Goal: Task Accomplishment & Management: Manage account settings

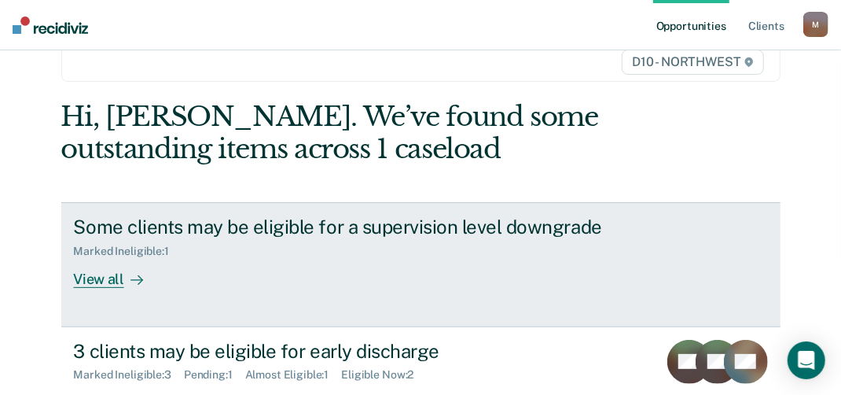
scroll to position [157, 0]
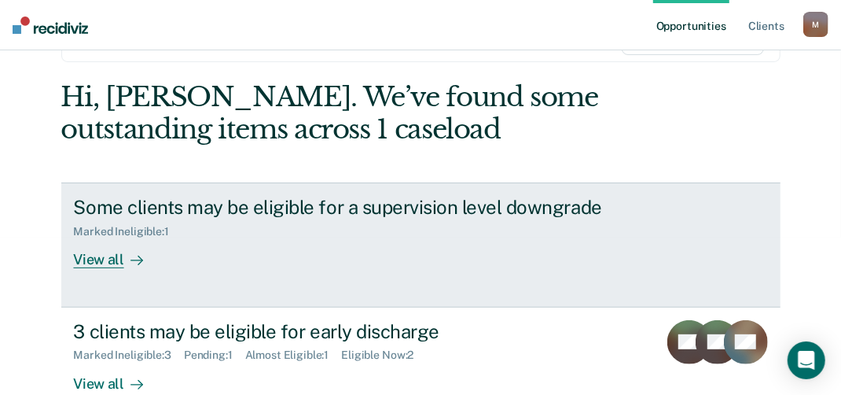
click at [88, 256] on div "View all" at bounding box center [118, 253] width 88 height 31
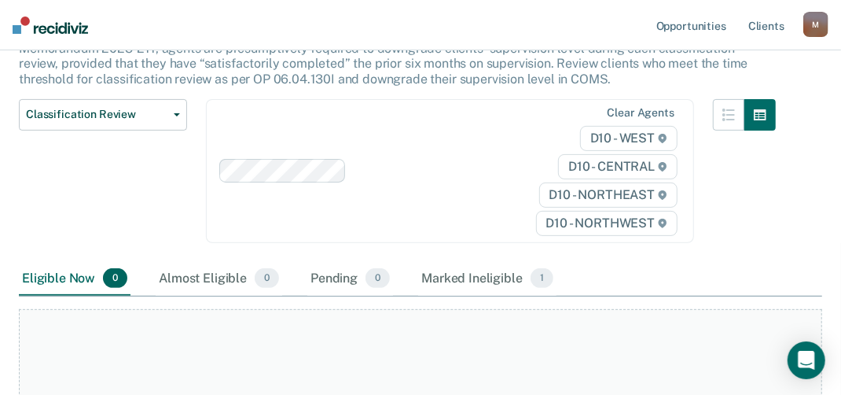
scroll to position [236, 0]
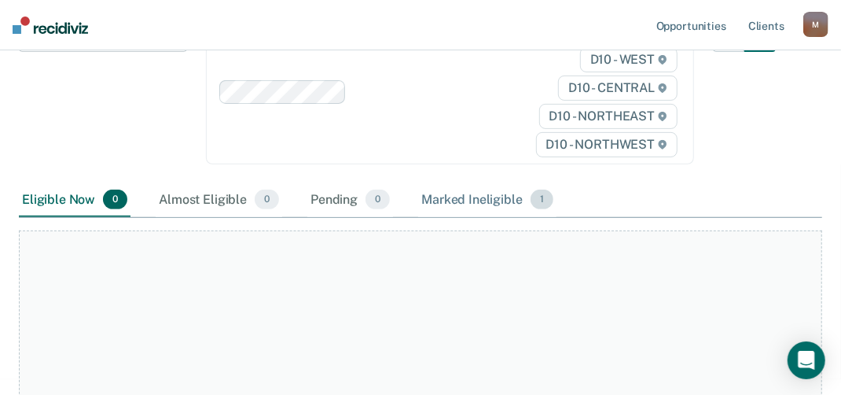
click at [533, 200] on span "1" at bounding box center [542, 200] width 23 height 20
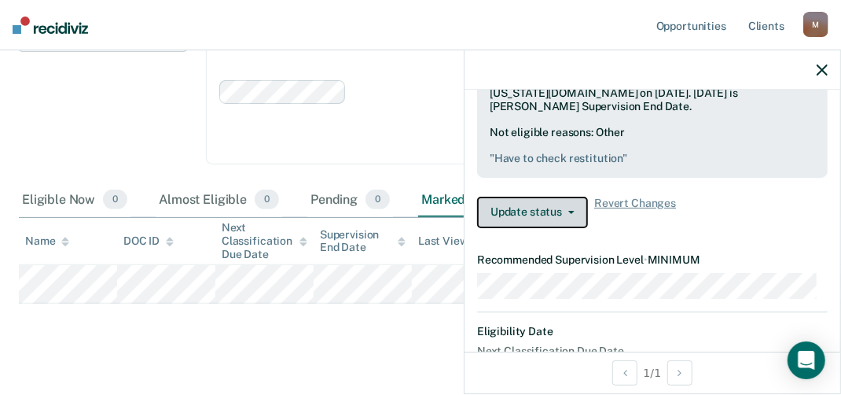
click at [550, 228] on button "Update status" at bounding box center [532, 212] width 111 height 31
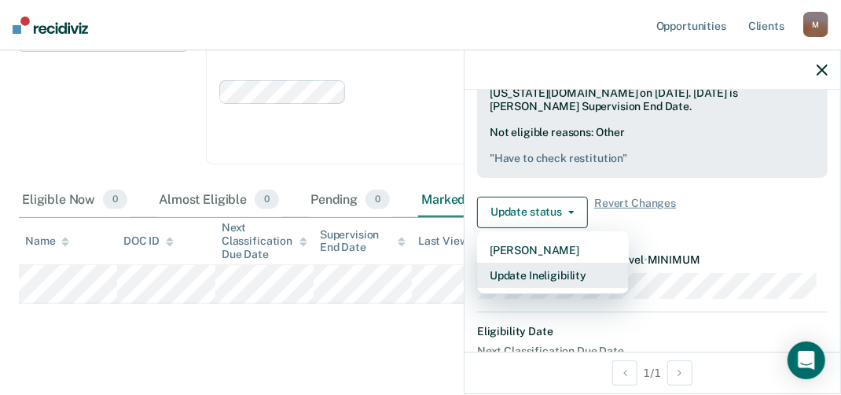
click at [536, 285] on button "Update Ineligibility" at bounding box center [553, 275] width 152 height 25
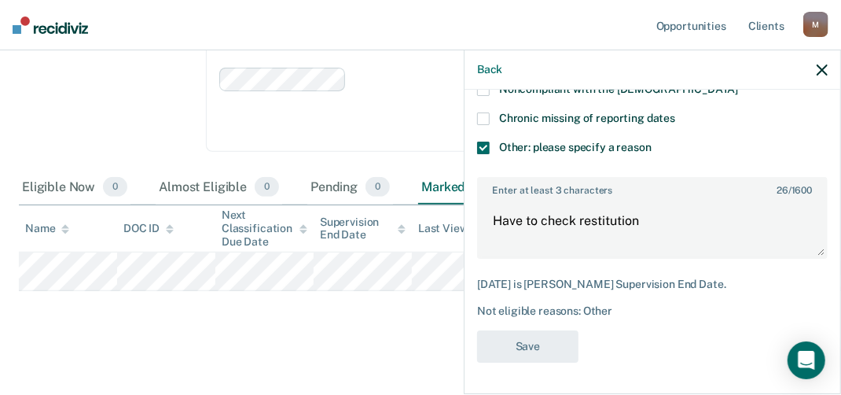
scroll to position [255, 0]
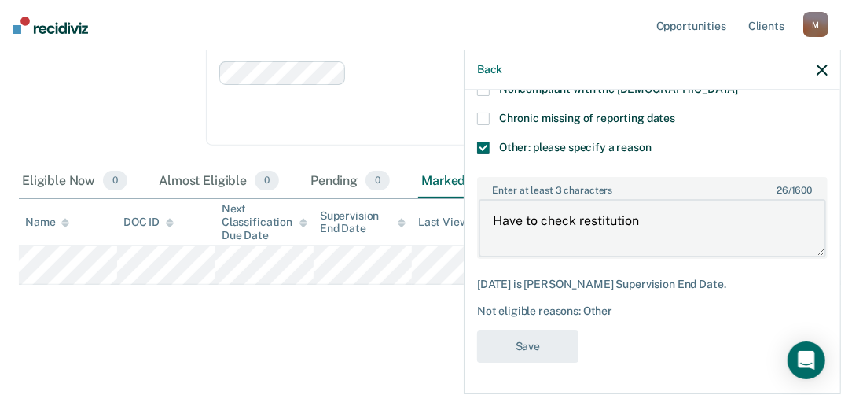
click at [636, 220] on textarea "Have to check restitution" at bounding box center [653, 228] width 348 height 58
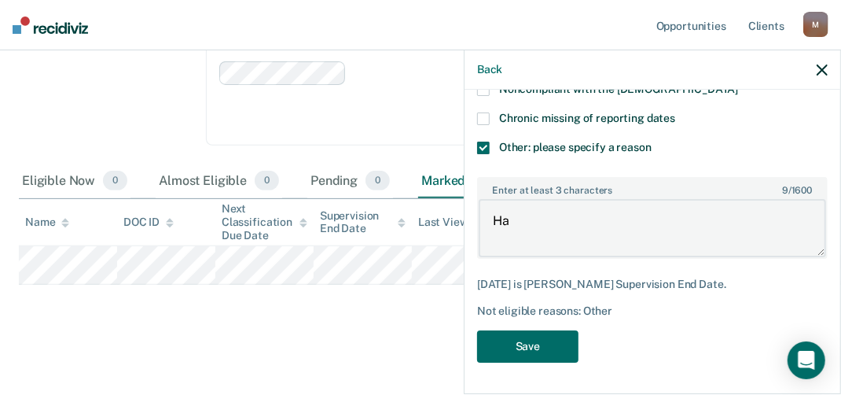
type textarea "H"
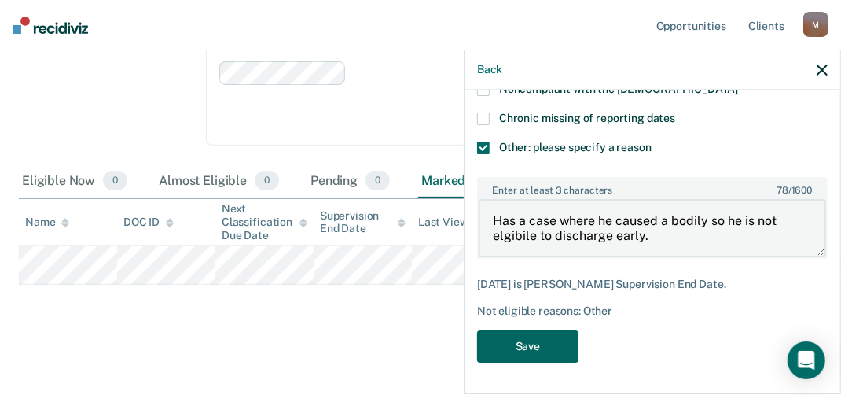
type textarea "Has a case where he caused a bodily so he is not elgibile to discharge early."
click at [547, 346] on button "Save" at bounding box center [527, 346] width 101 height 32
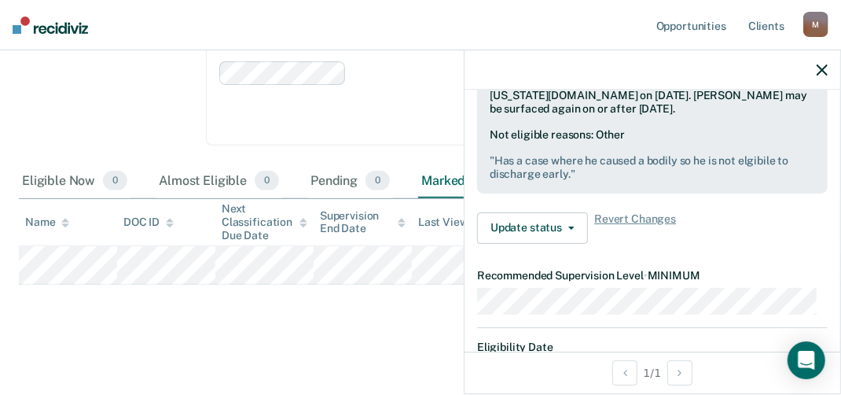
scroll to position [155, 0]
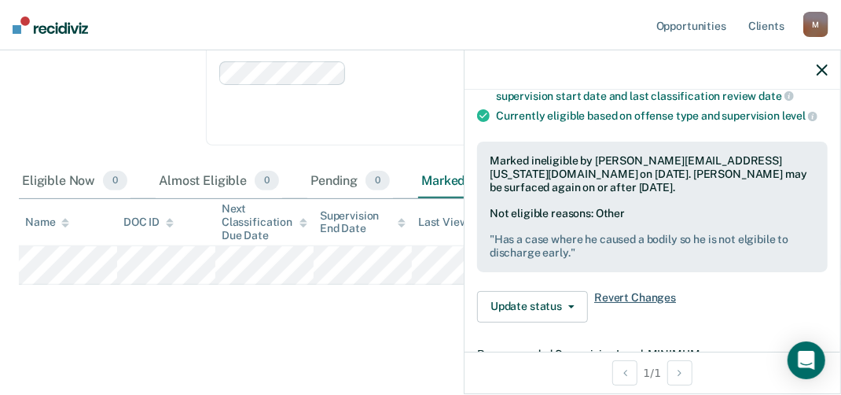
click at [603, 306] on span "Revert Changes" at bounding box center [636, 306] width 82 height 31
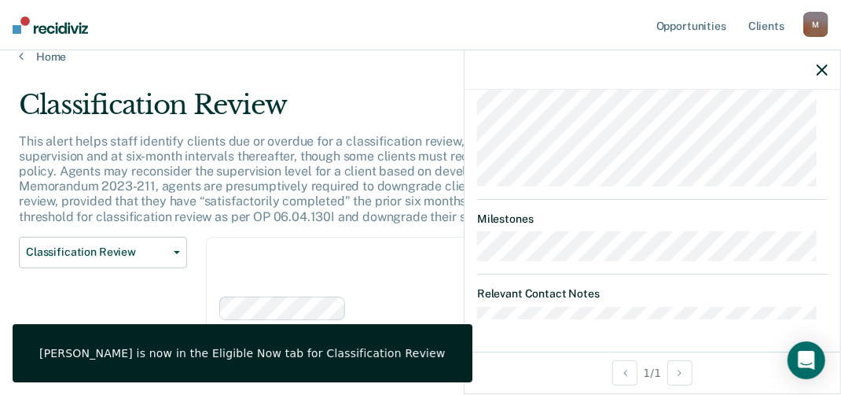
scroll to position [19, 0]
click at [826, 75] on icon "button" at bounding box center [822, 69] width 11 height 11
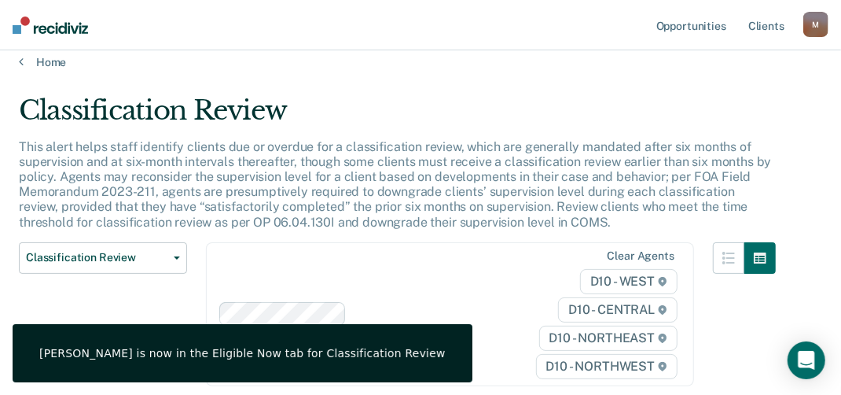
scroll to position [0, 0]
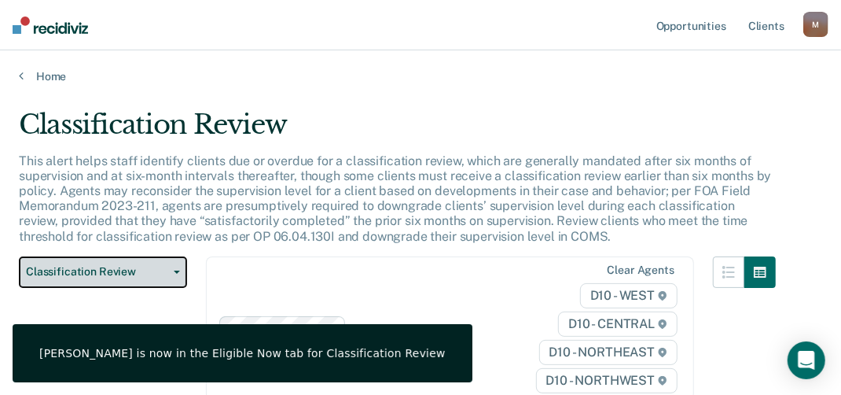
click at [171, 267] on button "Classification Review" at bounding box center [103, 271] width 168 height 31
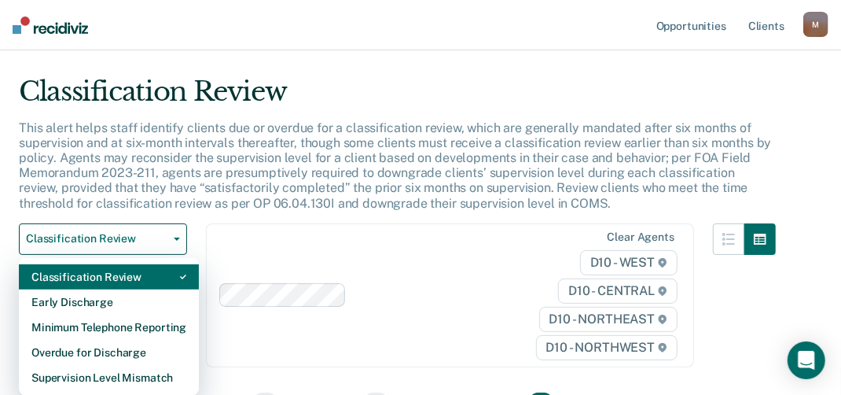
scroll to position [79, 0]
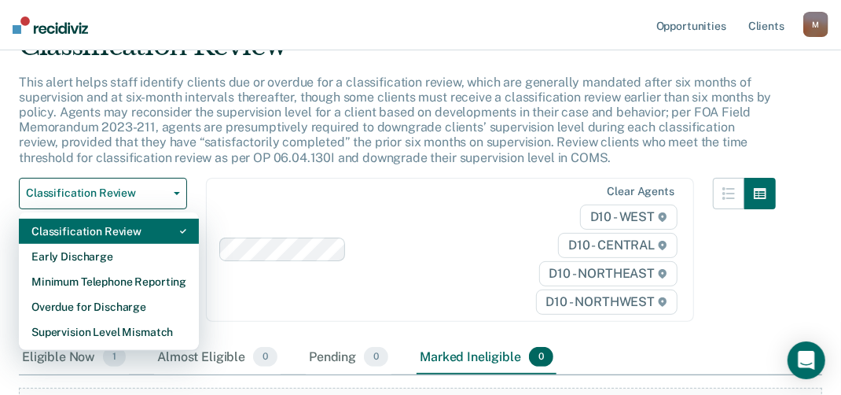
click at [153, 230] on div "Classification Review" at bounding box center [108, 231] width 155 height 25
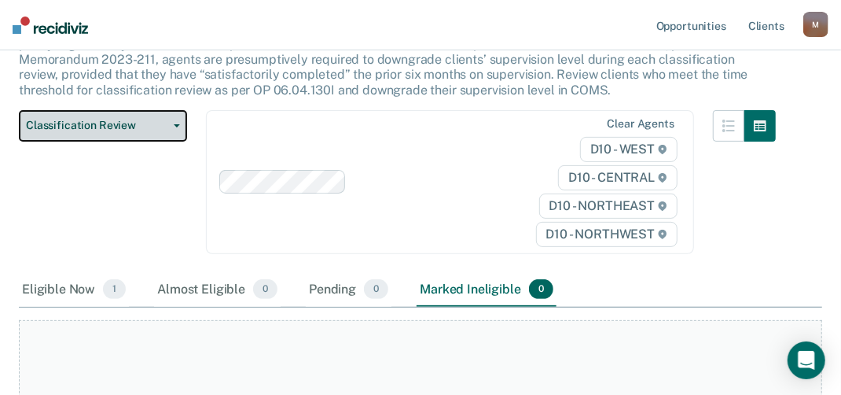
scroll to position [157, 0]
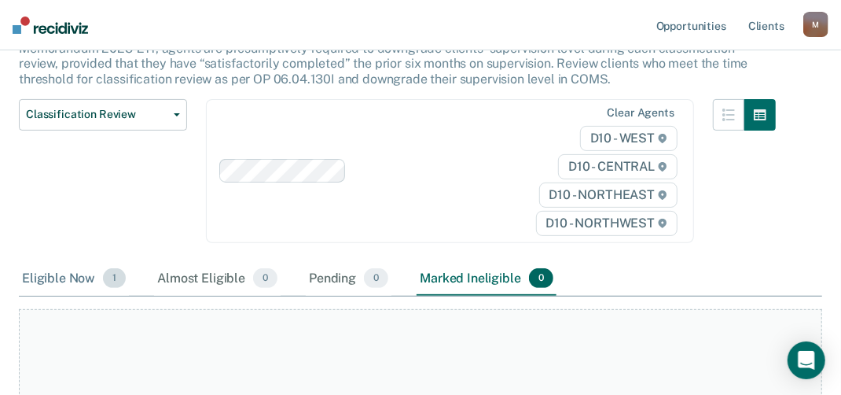
click at [91, 275] on div "Eligible Now 1" at bounding box center [74, 279] width 110 height 35
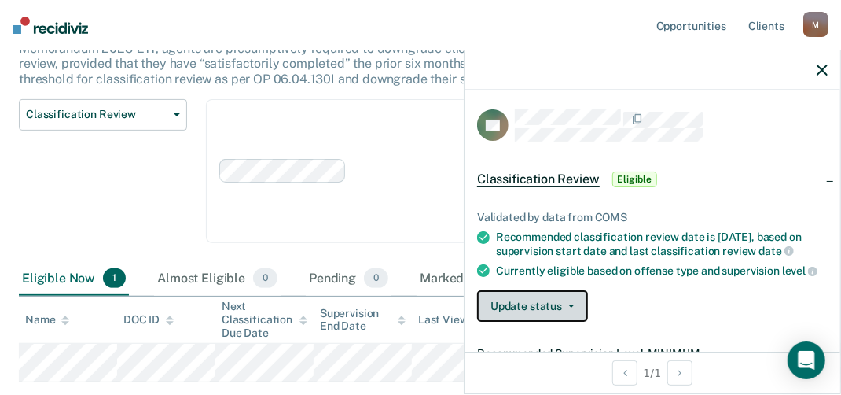
click at [583, 316] on button "Update status" at bounding box center [532, 305] width 111 height 31
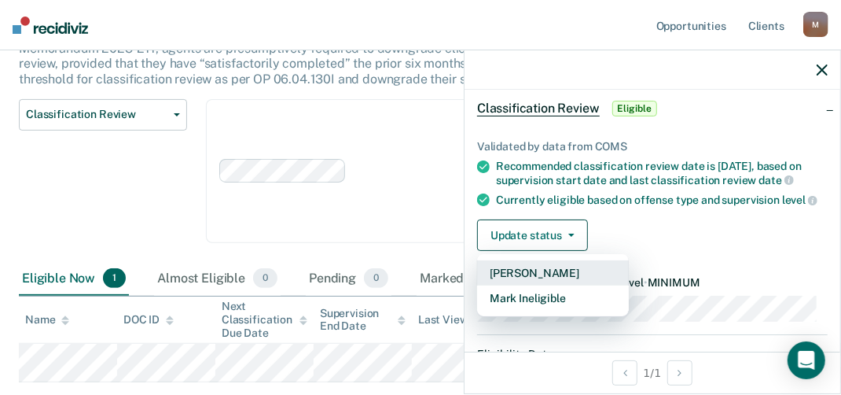
scroll to position [92, 0]
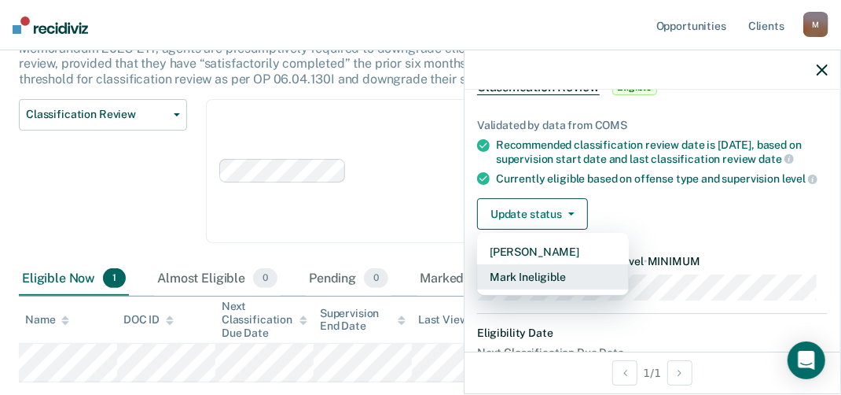
click at [539, 282] on button "Mark Ineligible" at bounding box center [553, 276] width 152 height 25
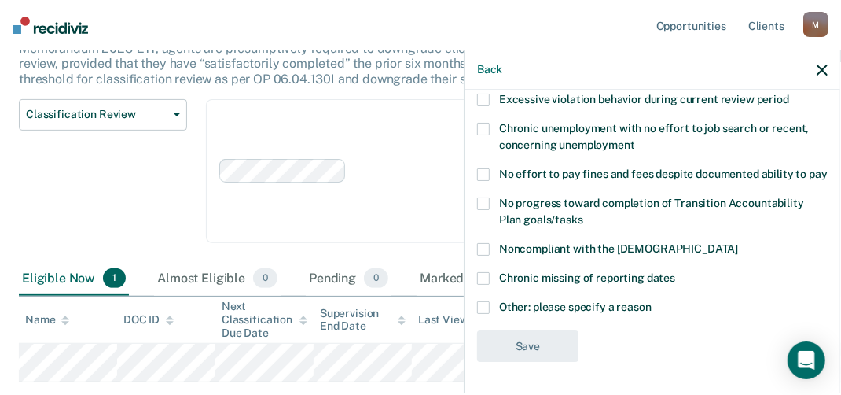
scroll to position [130, 0]
click at [487, 306] on span at bounding box center [483, 307] width 13 height 13
click at [652, 301] on input "Other: please specify a reason" at bounding box center [652, 301] width 0 height 0
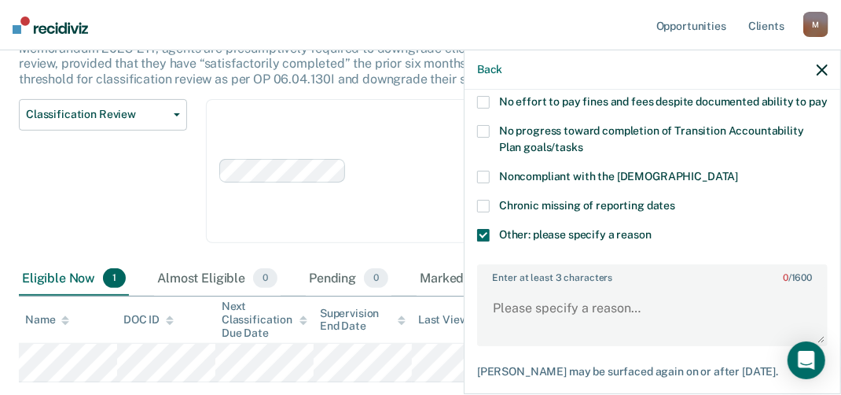
scroll to position [208, 0]
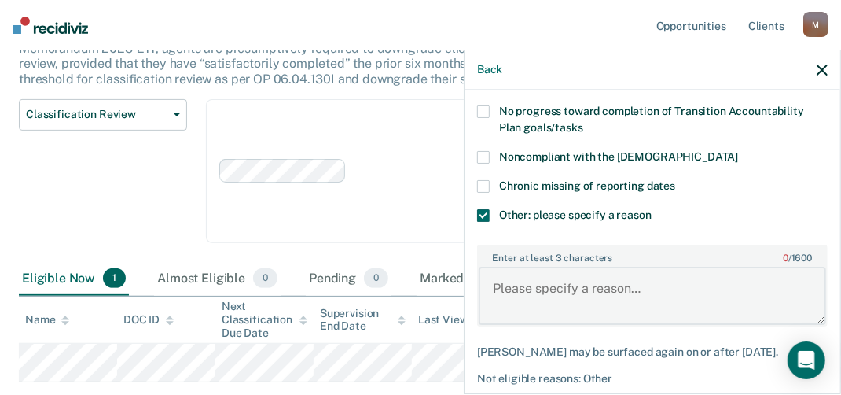
click at [574, 302] on textarea "Enter at least 3 characters 0 / 1600" at bounding box center [653, 296] width 348 height 58
click at [566, 319] on textarea "Enter at least 3 characters 0 / 1600" at bounding box center [653, 296] width 348 height 58
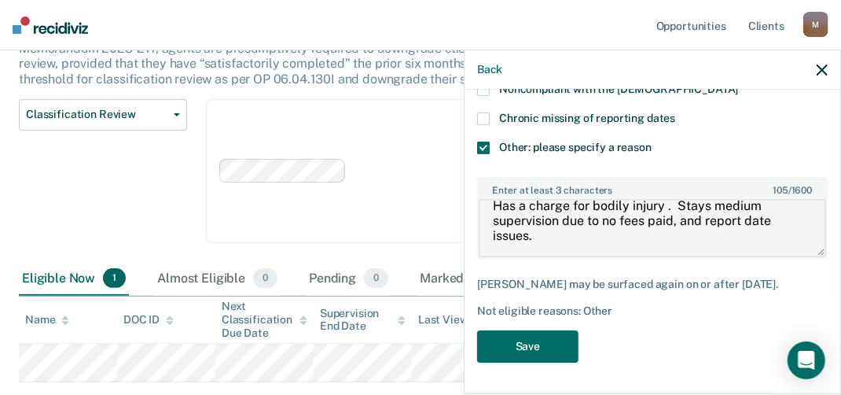
scroll to position [289, 0]
type textarea "Has a charge for bodily injury . Stays medium supervision due to no fees paid, …"
click at [514, 340] on button "Save" at bounding box center [527, 346] width 101 height 32
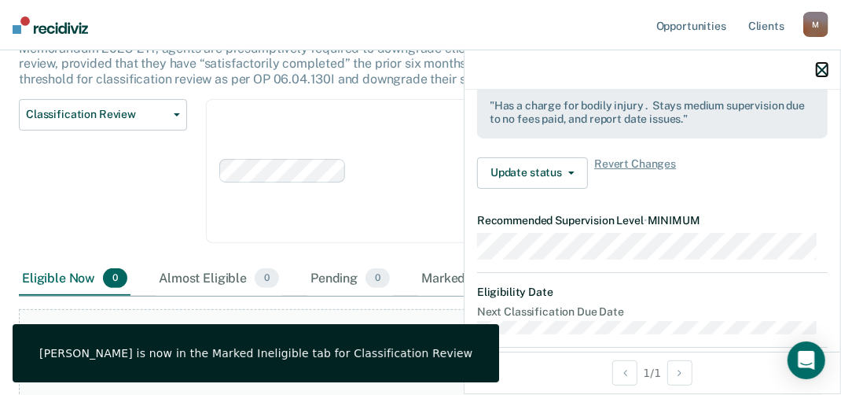
click at [819, 72] on icon "button" at bounding box center [822, 69] width 11 height 11
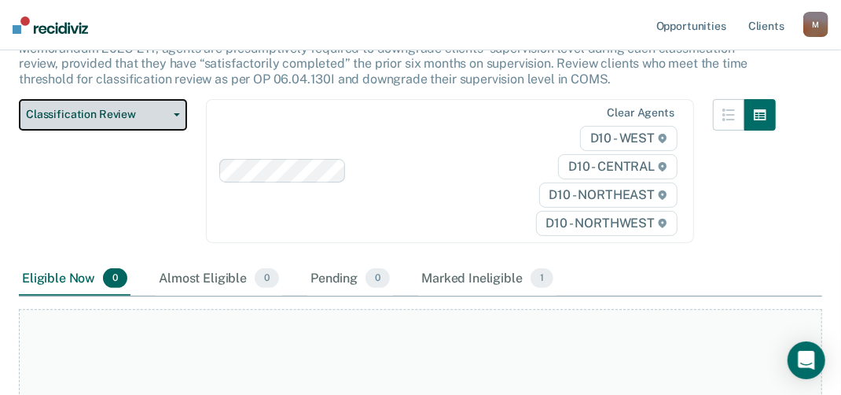
click at [176, 113] on icon "button" at bounding box center [177, 114] width 6 height 3
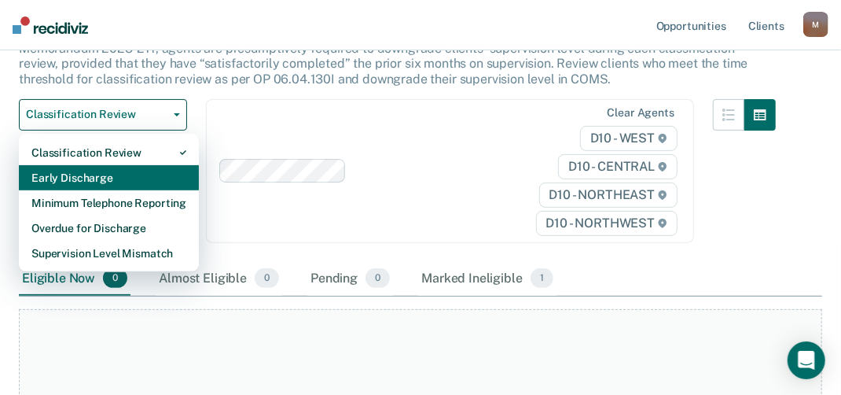
click at [121, 180] on div "Early Discharge" at bounding box center [108, 177] width 155 height 25
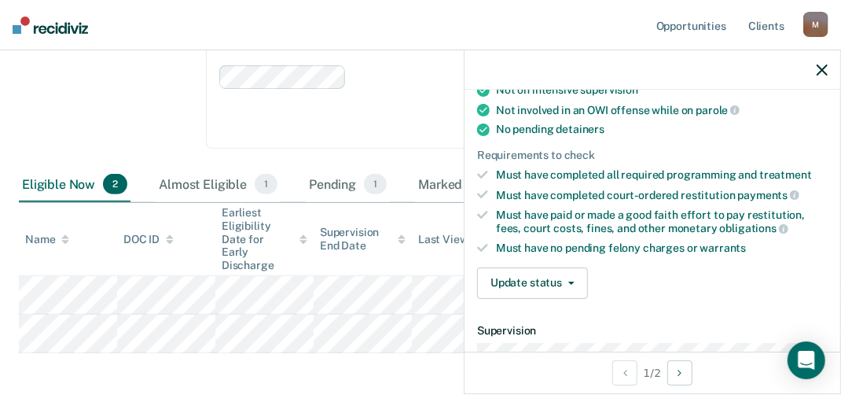
scroll to position [393, 0]
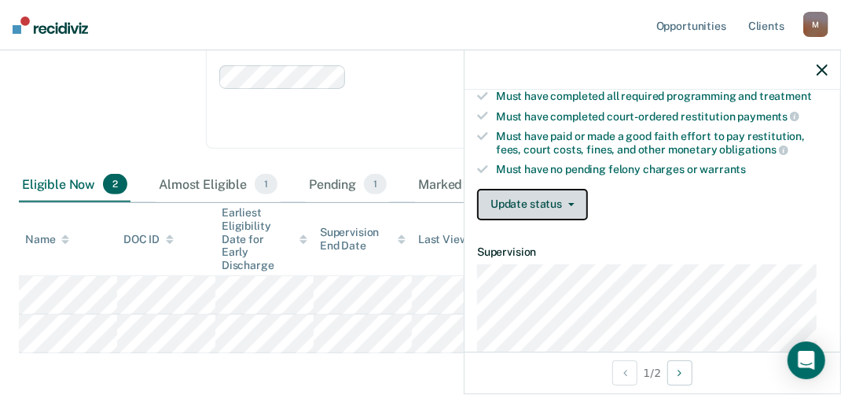
click at [541, 193] on button "Update status" at bounding box center [532, 204] width 111 height 31
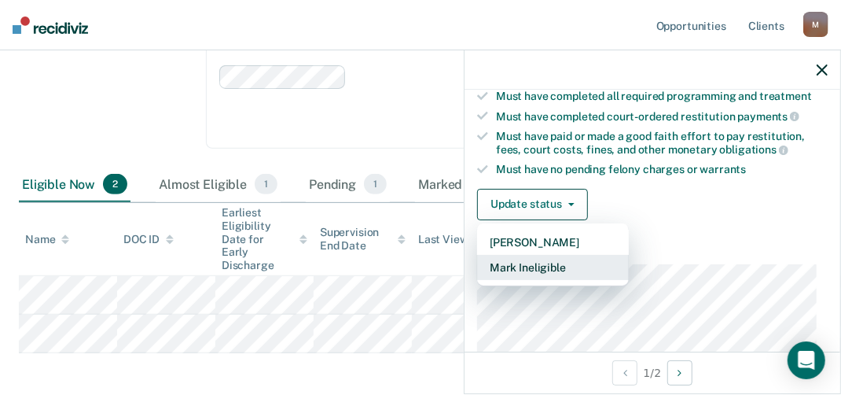
click at [547, 263] on button "Mark Ineligible" at bounding box center [553, 267] width 152 height 25
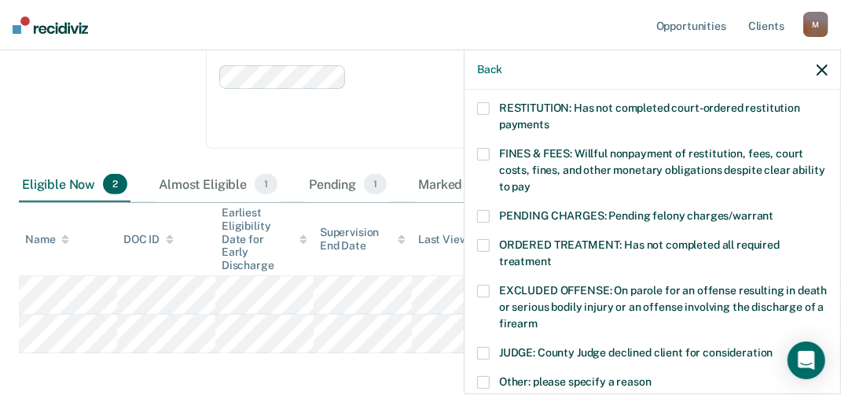
scroll to position [389, 0]
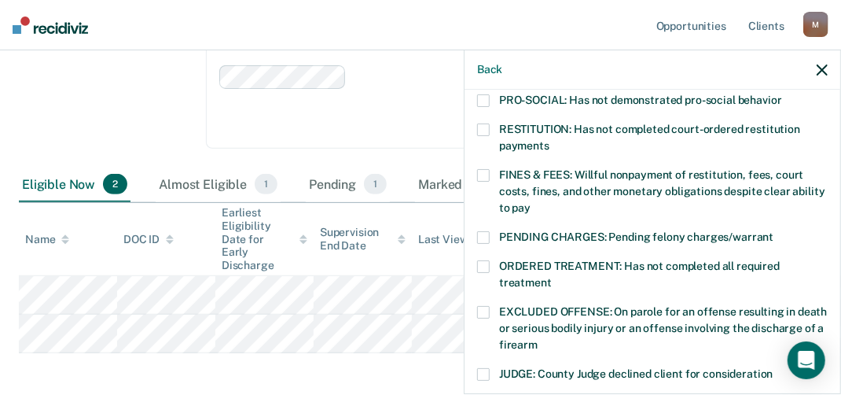
click at [486, 169] on span at bounding box center [483, 175] width 13 height 13
click at [531, 202] on input "FINES & FEES: Willful nonpayment of restitution, fees, court costs, fines, and …" at bounding box center [531, 202] width 0 height 0
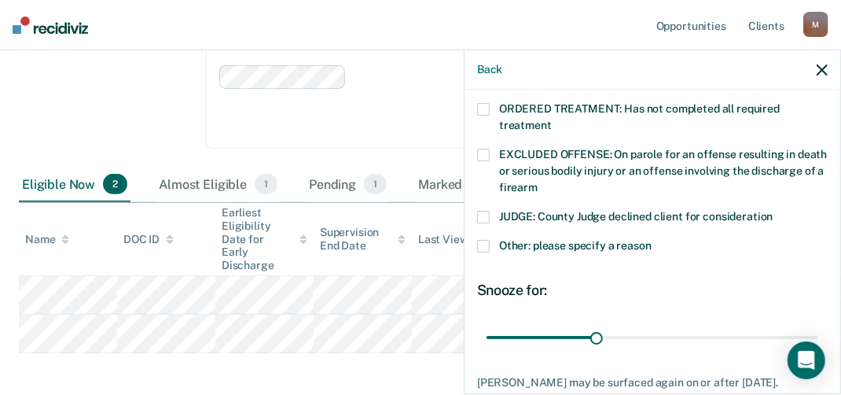
scroll to position [625, 0]
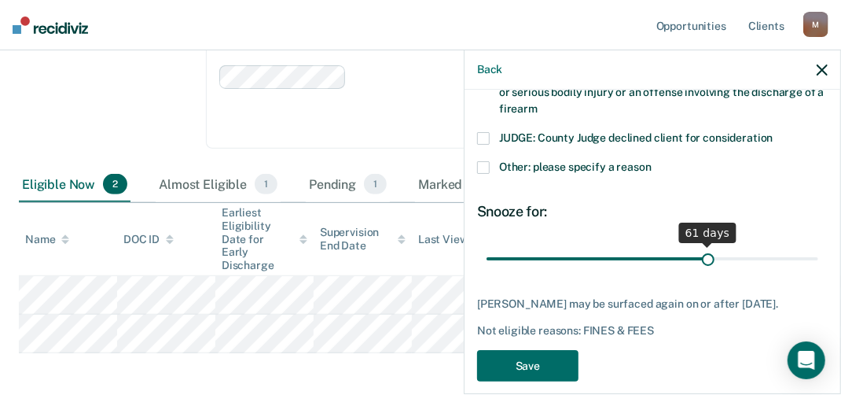
drag, startPoint x: 595, startPoint y: 239, endPoint x: 699, endPoint y: 248, distance: 104.2
type input "61"
click at [699, 248] on input "range" at bounding box center [653, 259] width 332 height 28
click at [489, 161] on label "Other: please specify a reason" at bounding box center [652, 169] width 351 height 17
click at [652, 161] on input "Other: please specify a reason" at bounding box center [652, 161] width 0 height 0
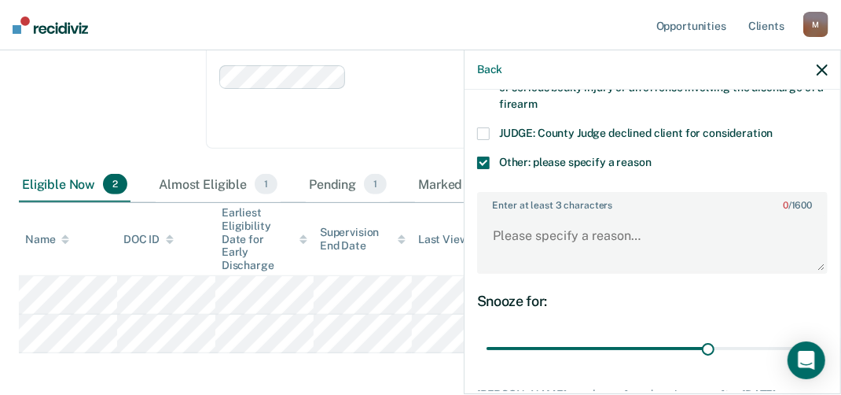
scroll to position [562, 0]
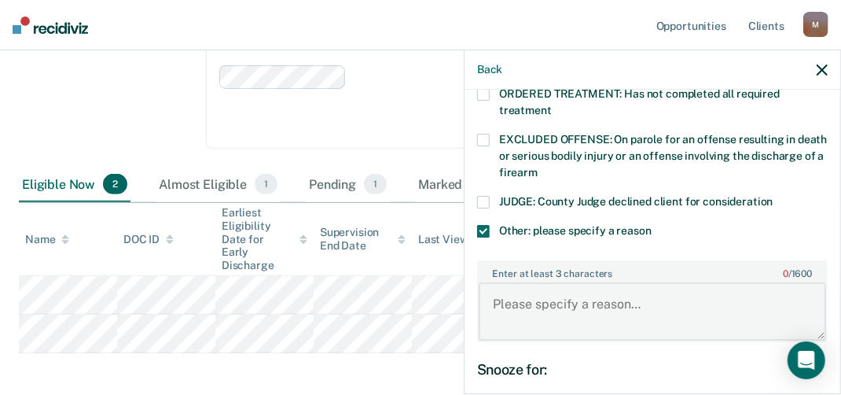
click at [617, 293] on textarea "Enter at least 3 characters 0 / 1600" at bounding box center [653, 311] width 348 height 58
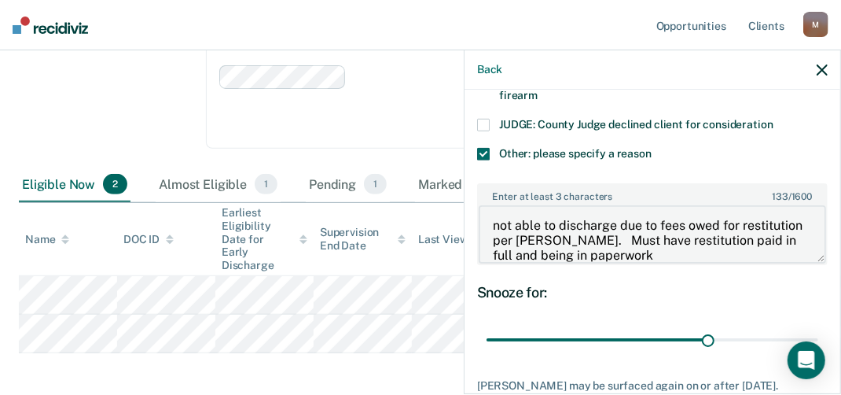
scroll to position [719, 0]
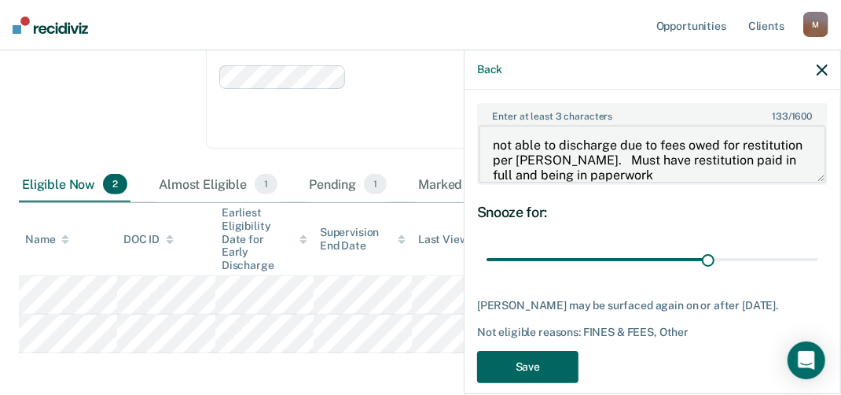
type textarea "not able to discharge due to fees owed for restitution per [PERSON_NAME]. Must …"
click at [538, 351] on button "Save" at bounding box center [527, 367] width 101 height 32
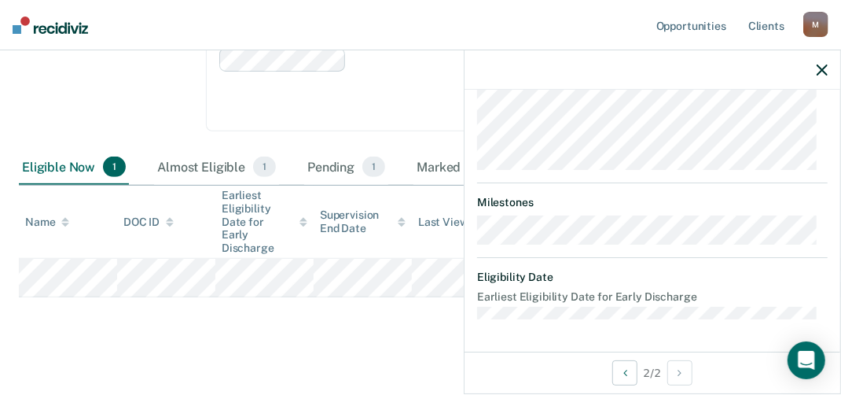
scroll to position [550, 0]
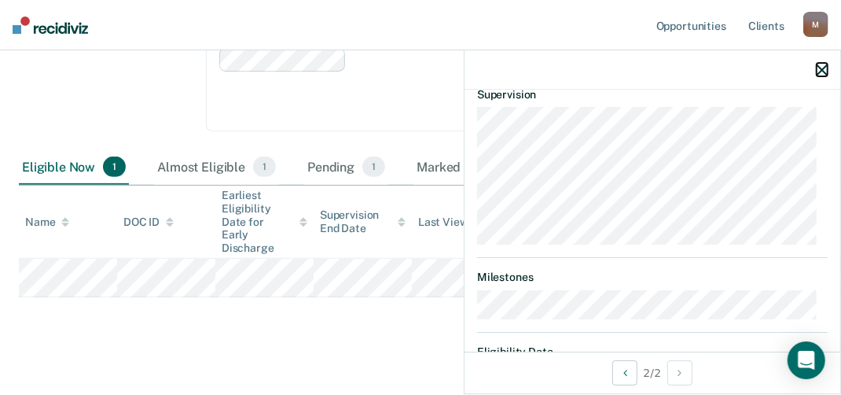
click at [823, 68] on icon "button" at bounding box center [822, 69] width 11 height 11
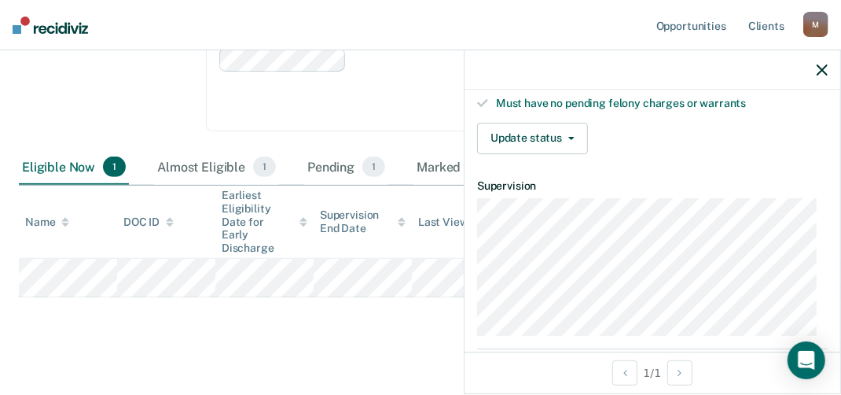
scroll to position [381, 0]
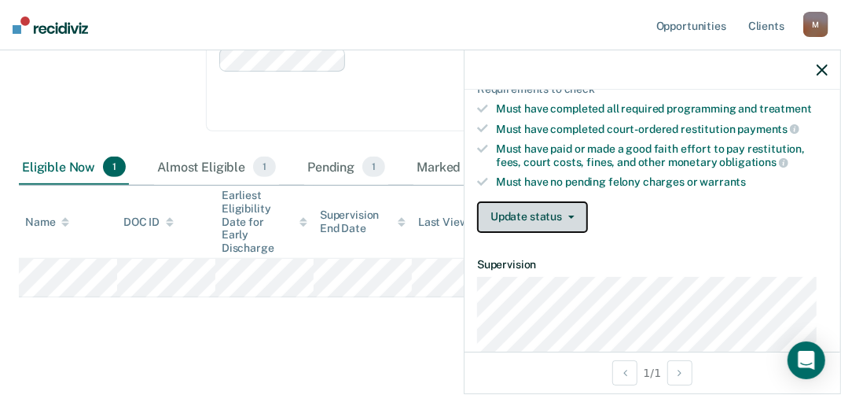
click at [553, 212] on button "Update status" at bounding box center [532, 216] width 111 height 31
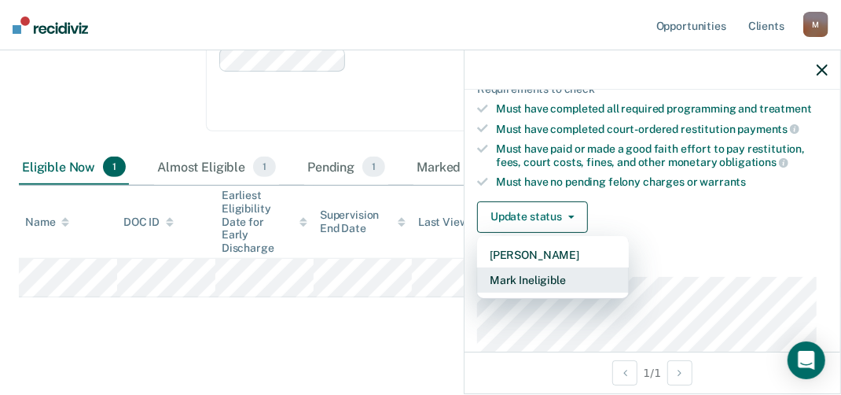
click at [541, 267] on button "Mark Ineligible" at bounding box center [553, 279] width 152 height 25
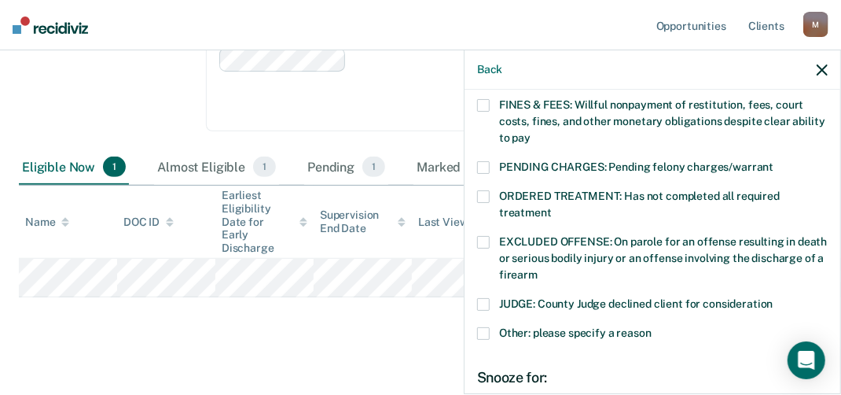
scroll to position [538, 0]
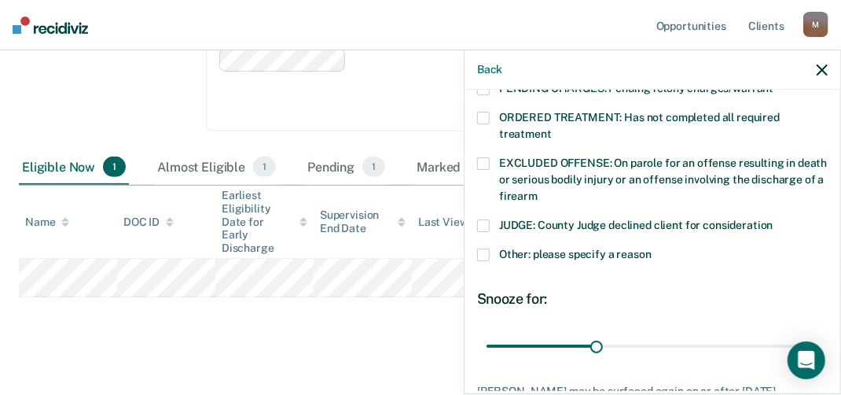
click at [486, 249] on span at bounding box center [483, 255] width 13 height 13
click at [652, 249] on input "Other: please specify a reason" at bounding box center [652, 249] width 0 height 0
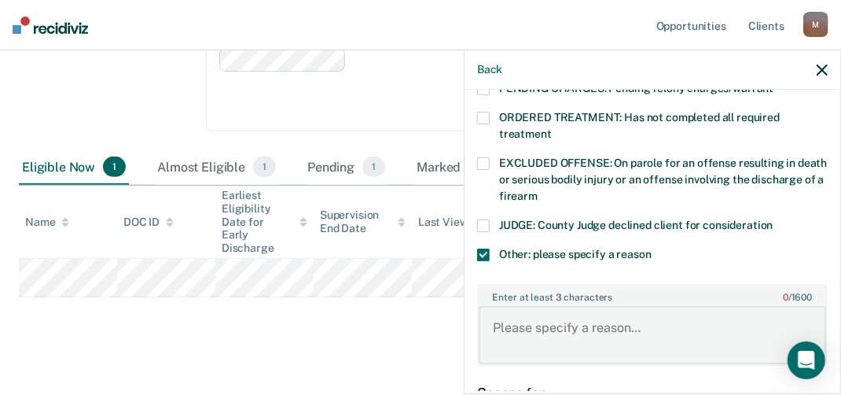
click at [595, 306] on textarea "Enter at least 3 characters 0 / 1600" at bounding box center [653, 335] width 348 height 58
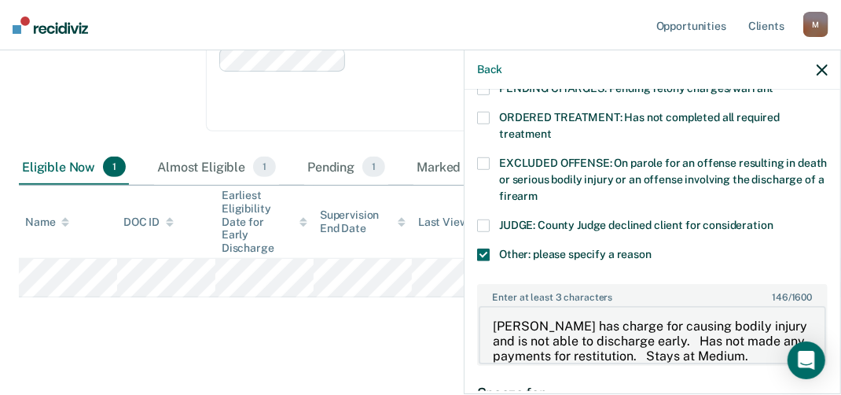
scroll to position [732, 0]
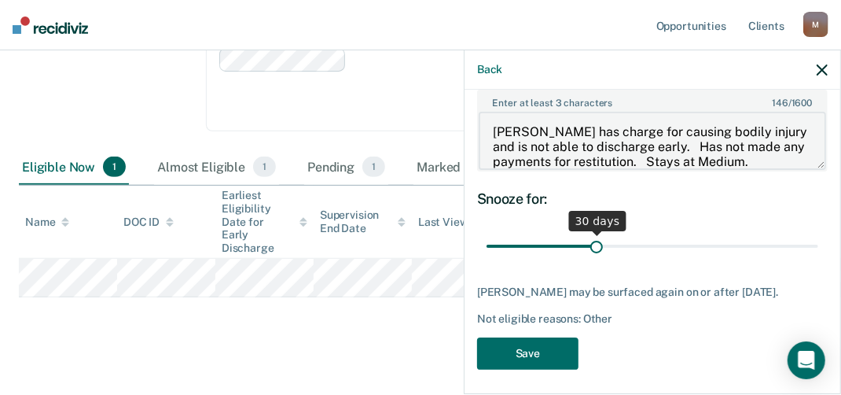
type textarea "[PERSON_NAME] has charge for causing bodily injury and is not able to discharge…"
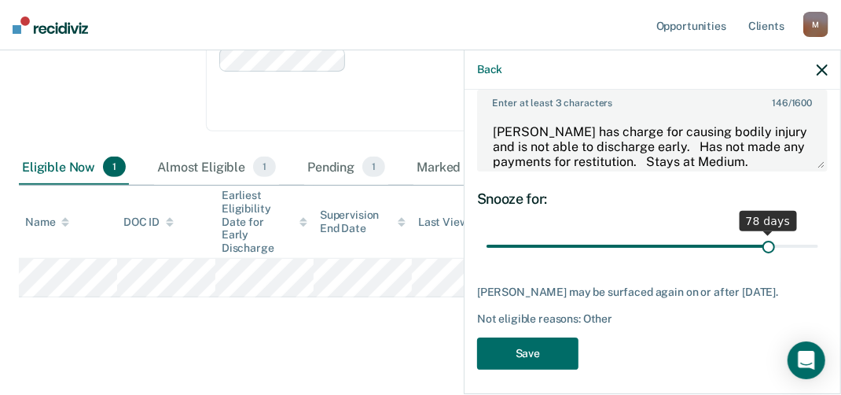
drag, startPoint x: 595, startPoint y: 232, endPoint x: 758, endPoint y: 252, distance: 164.8
type input "78"
click at [758, 252] on input "range" at bounding box center [653, 247] width 332 height 28
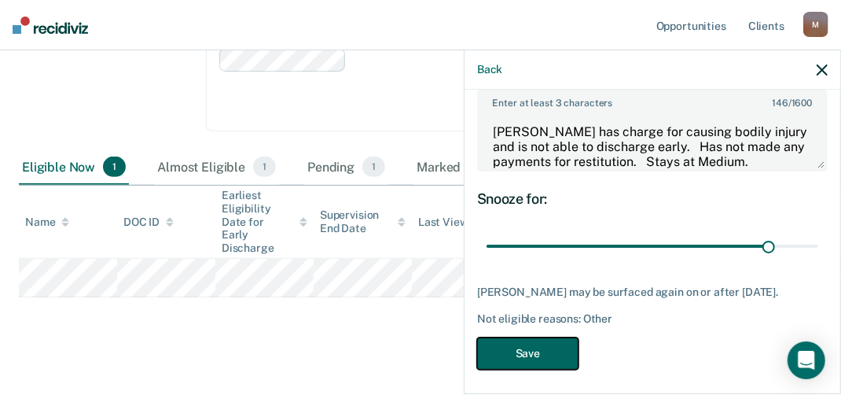
click at [529, 342] on button "Save" at bounding box center [527, 353] width 101 height 32
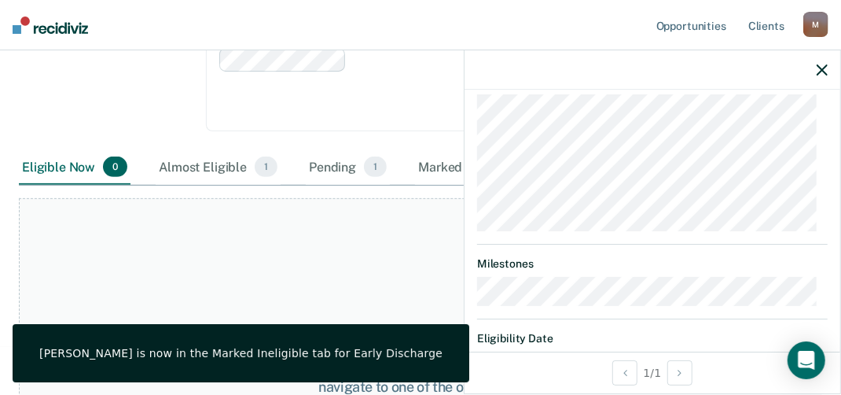
click at [830, 69] on div at bounding box center [653, 69] width 376 height 39
click at [826, 71] on icon "button" at bounding box center [822, 69] width 11 height 11
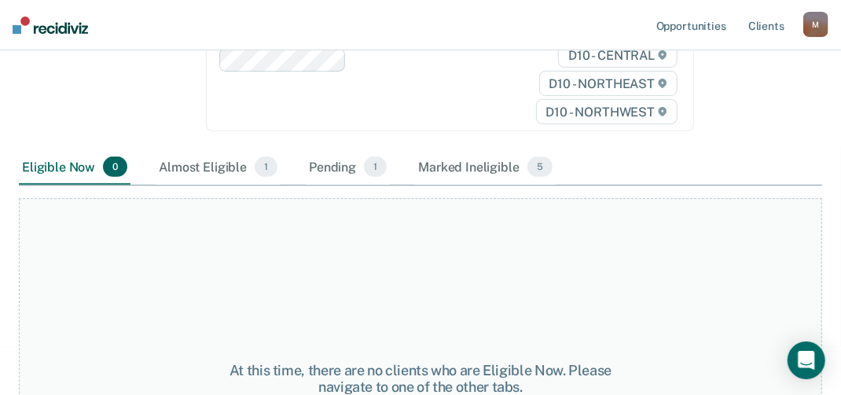
click at [47, 36] on nav "Opportunities Client s [EMAIL_ADDRESS][US_STATE][DOMAIN_NAME] M Profile How it …" at bounding box center [420, 25] width 841 height 50
click at [79, 24] on img at bounding box center [50, 25] width 75 height 17
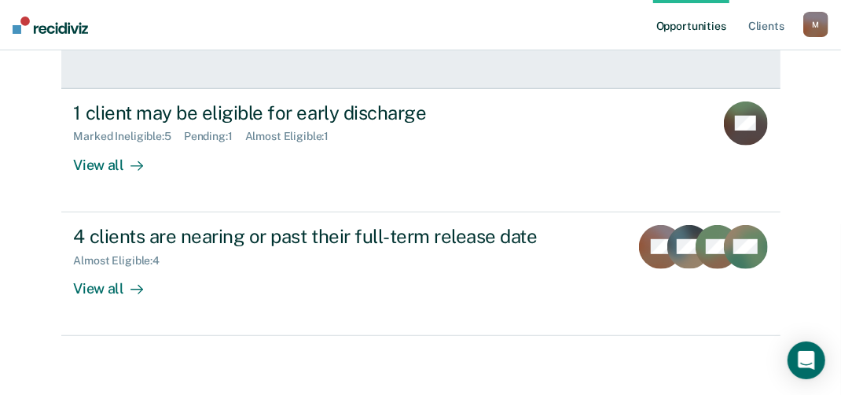
scroll to position [393, 0]
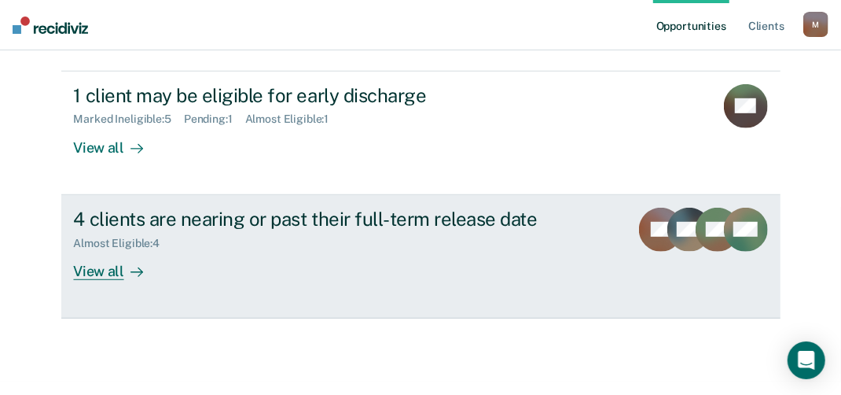
click at [87, 267] on div "View all" at bounding box center [118, 264] width 88 height 31
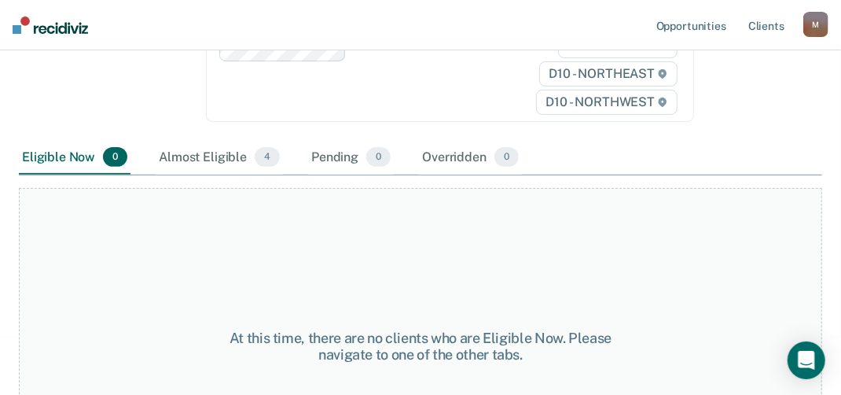
scroll to position [236, 0]
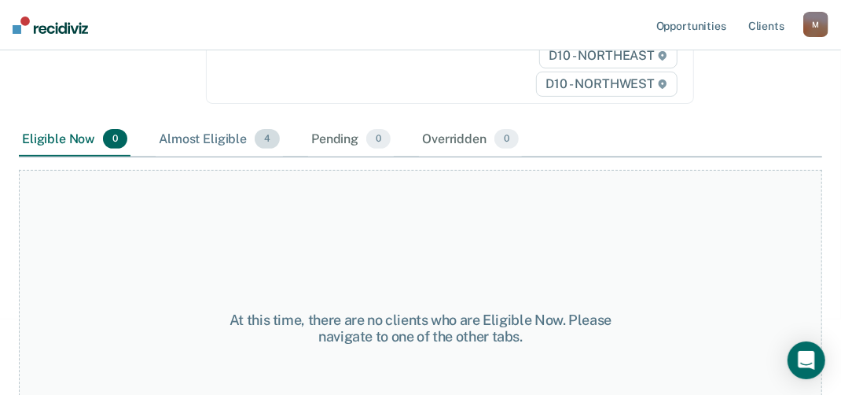
click at [223, 143] on div "Almost Eligible 4" at bounding box center [219, 140] width 127 height 35
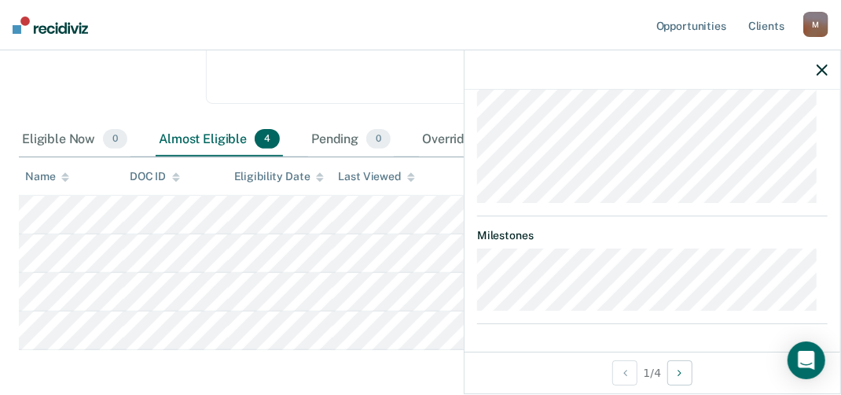
scroll to position [24, 0]
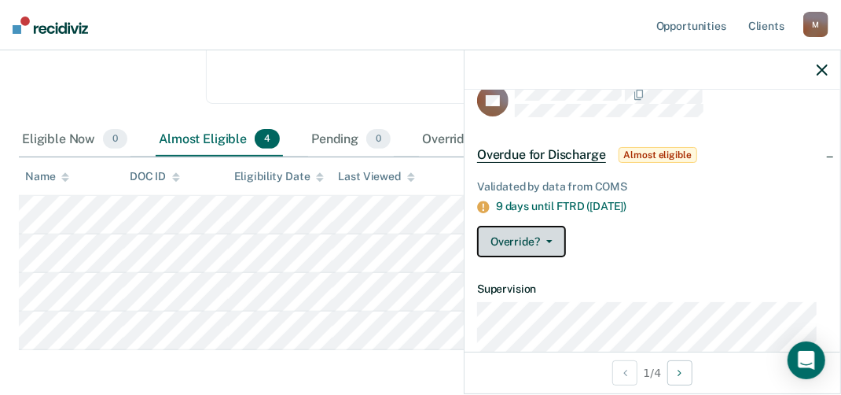
click at [548, 240] on icon "button" at bounding box center [550, 241] width 6 height 3
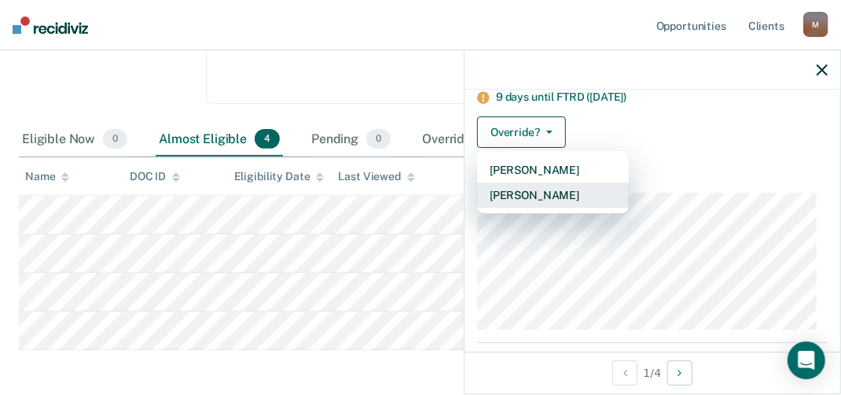
scroll to position [103, 0]
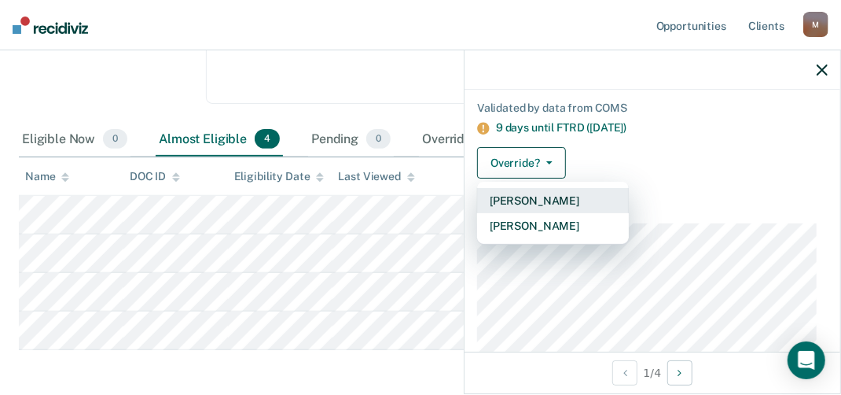
click at [558, 201] on button "[PERSON_NAME]" at bounding box center [553, 200] width 152 height 25
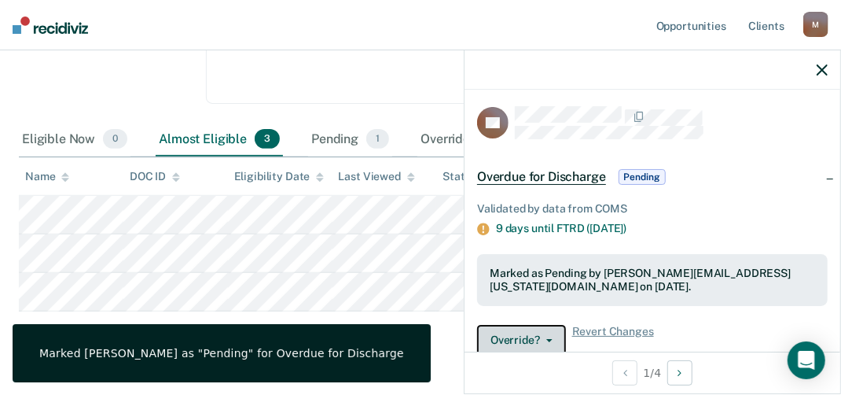
scroll to position [0, 0]
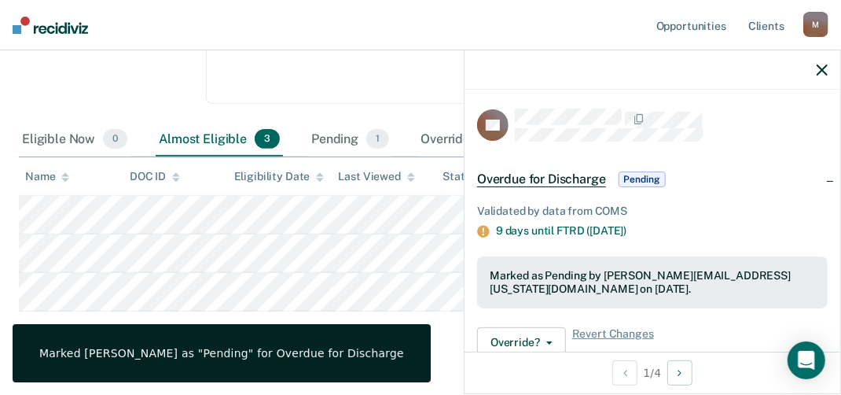
click at [635, 173] on span "Pending" at bounding box center [642, 179] width 47 height 16
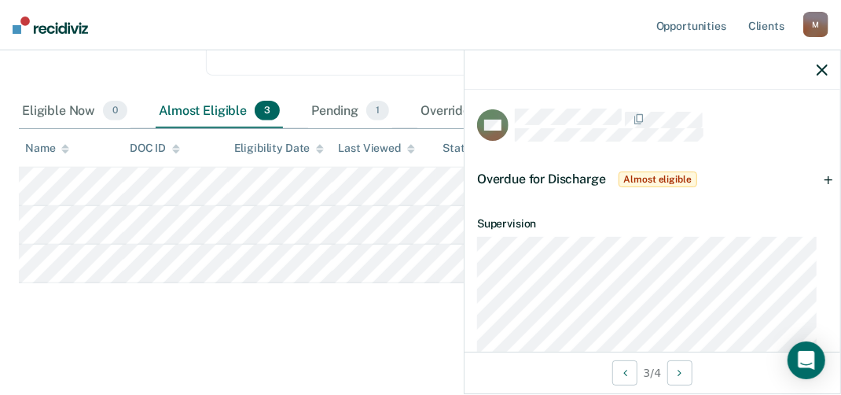
scroll to position [186, 0]
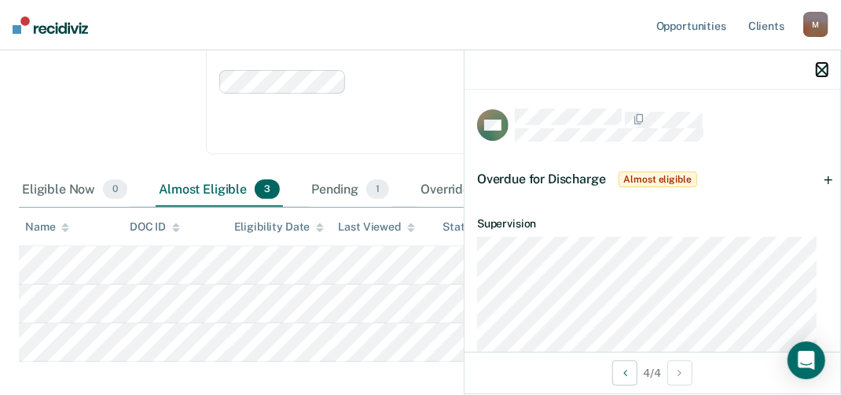
click at [824, 69] on icon "button" at bounding box center [822, 69] width 11 height 11
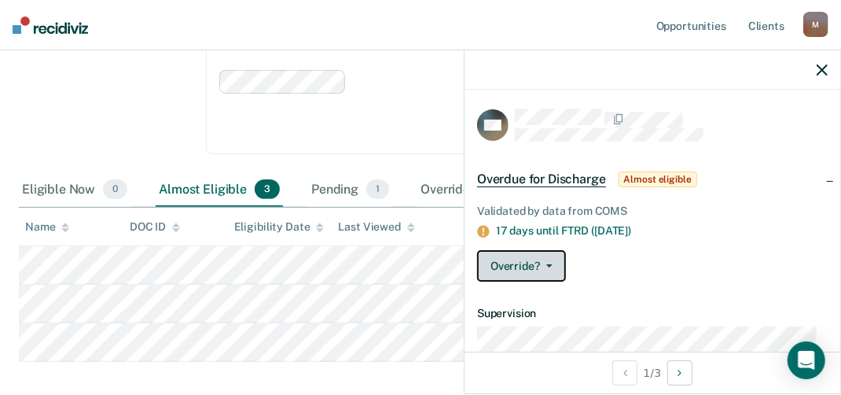
click at [535, 266] on button "Override?" at bounding box center [521, 265] width 89 height 31
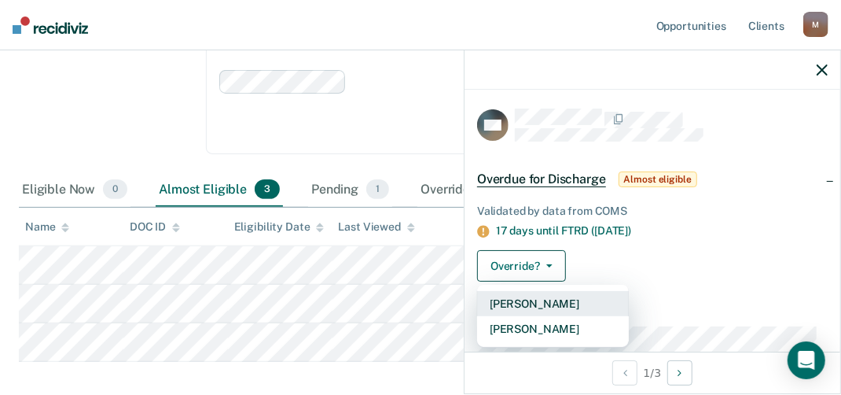
click at [533, 307] on button "[PERSON_NAME]" at bounding box center [553, 303] width 152 height 25
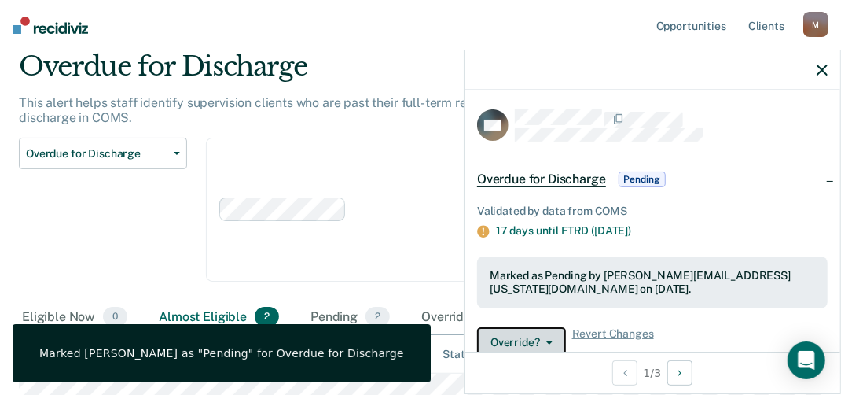
scroll to position [28, 0]
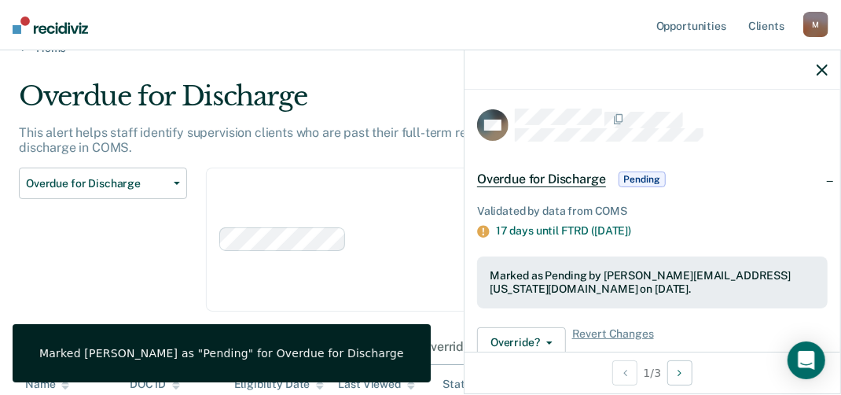
click at [633, 176] on span "Pending" at bounding box center [642, 179] width 47 height 16
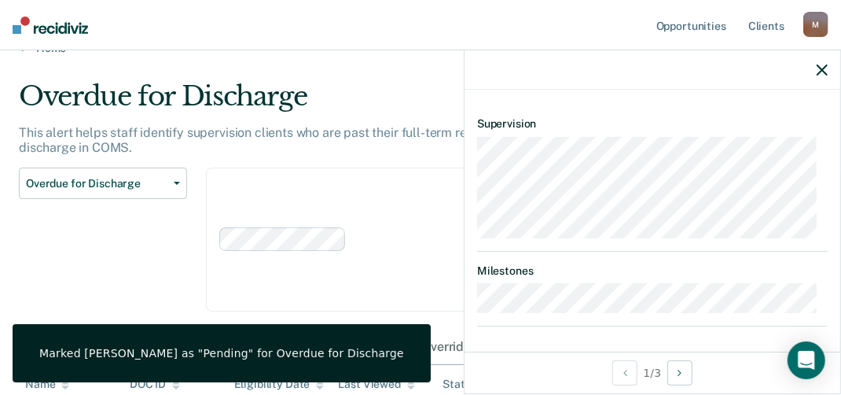
scroll to position [102, 0]
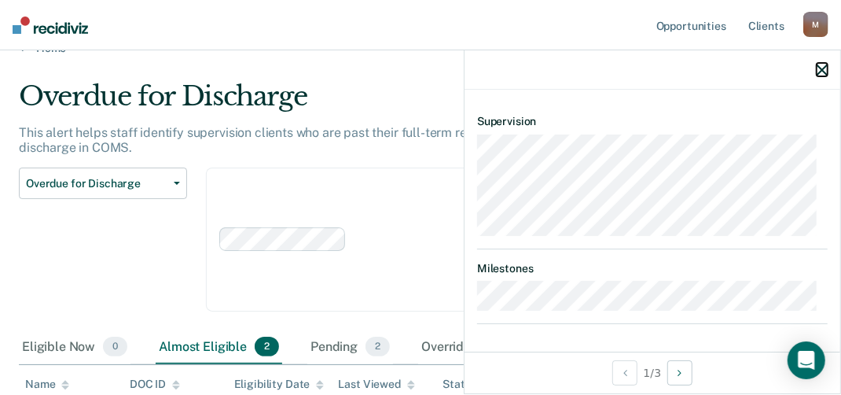
click at [819, 69] on icon "button" at bounding box center [822, 69] width 11 height 11
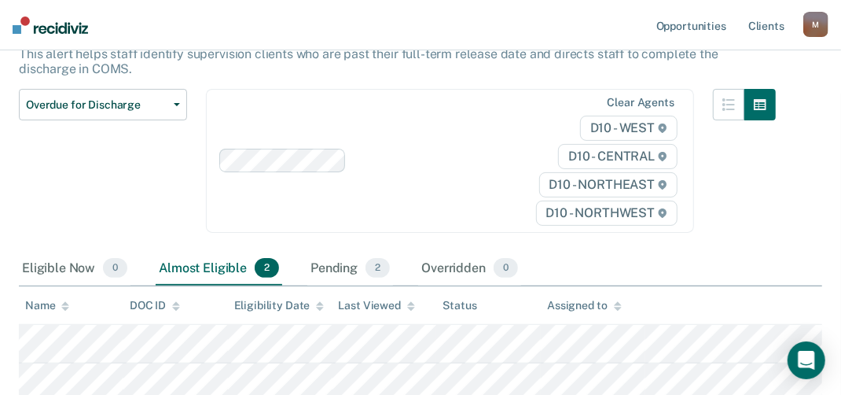
scroll to position [186, 0]
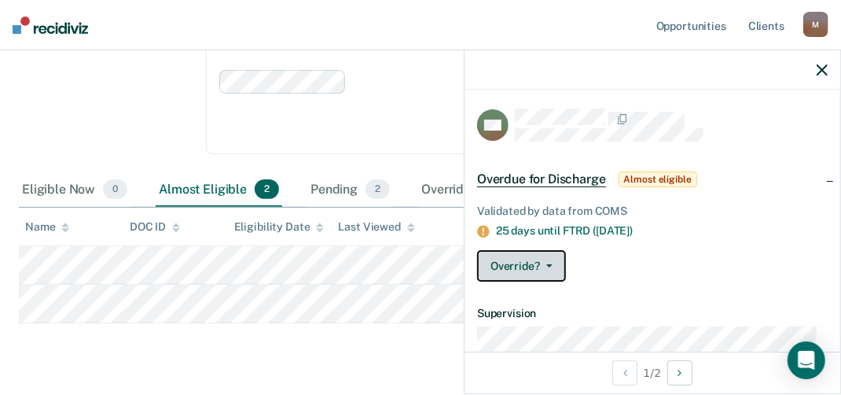
click at [546, 258] on button "Override?" at bounding box center [521, 265] width 89 height 31
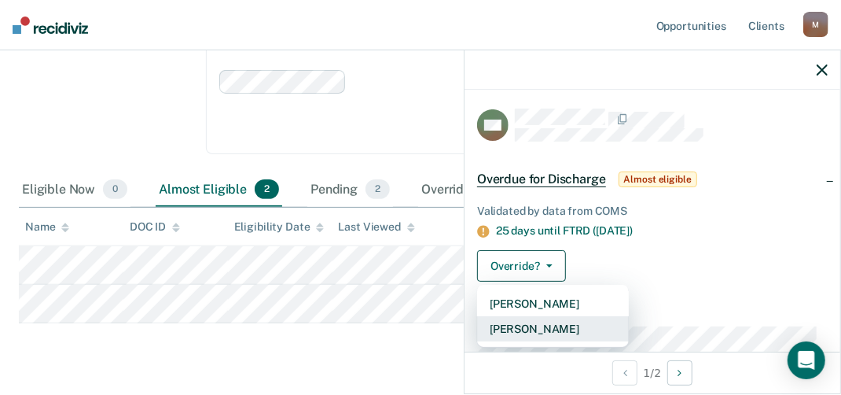
click at [547, 320] on button "[PERSON_NAME]" at bounding box center [553, 328] width 152 height 25
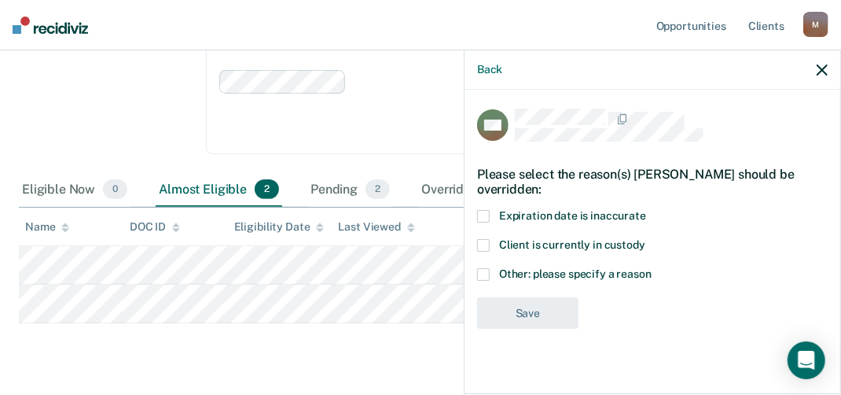
click at [483, 271] on span at bounding box center [483, 274] width 13 height 13
click at [652, 268] on input "Other: please specify a reason" at bounding box center [652, 268] width 0 height 0
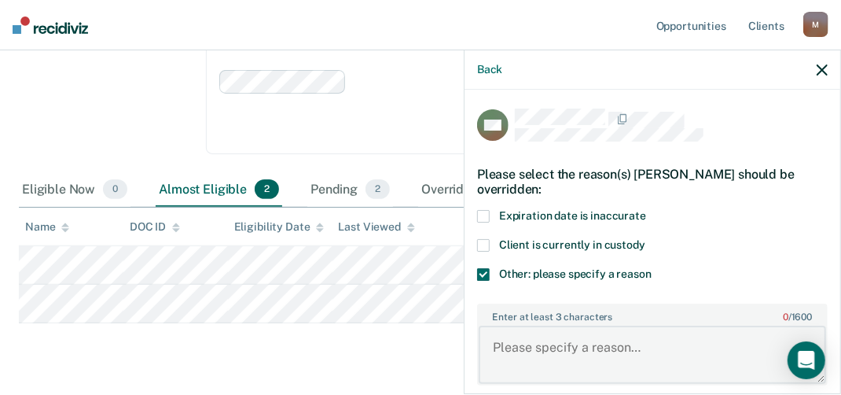
click at [529, 344] on textarea "Enter at least 3 characters 0 / 1600" at bounding box center [653, 355] width 348 height 58
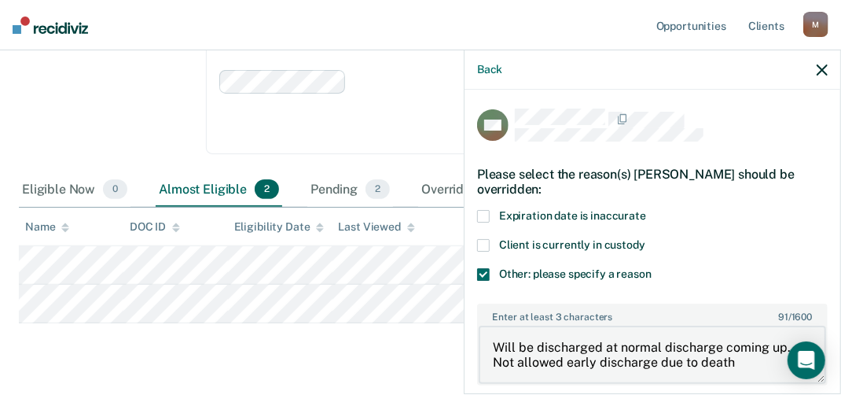
type textarea "Will be discharged at normal discharge coming up. Not allowed early discharge d…"
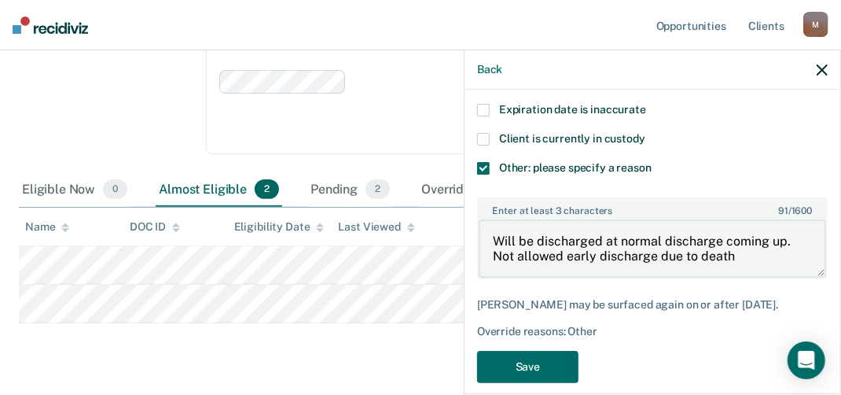
scroll to position [123, 0]
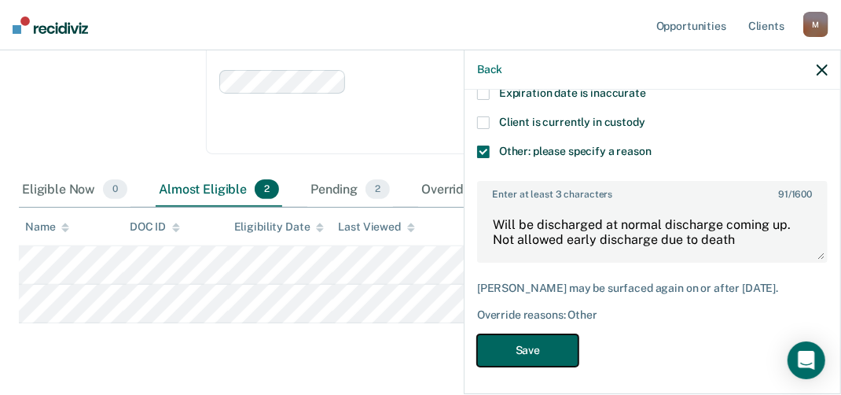
click at [533, 342] on button "Save" at bounding box center [527, 350] width 101 height 32
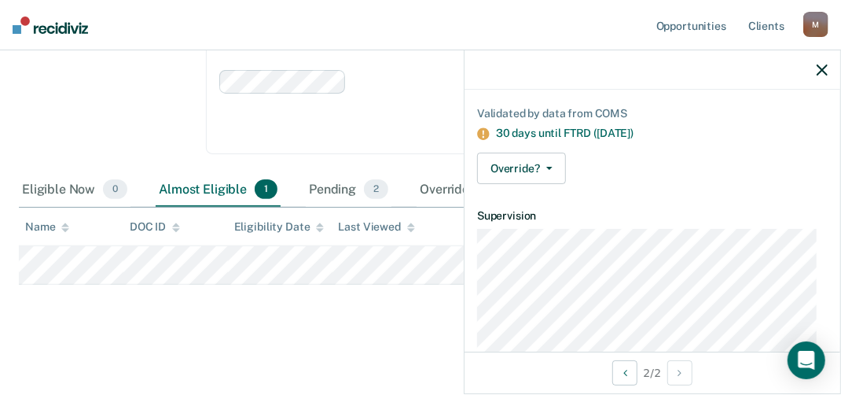
scroll to position [24, 0]
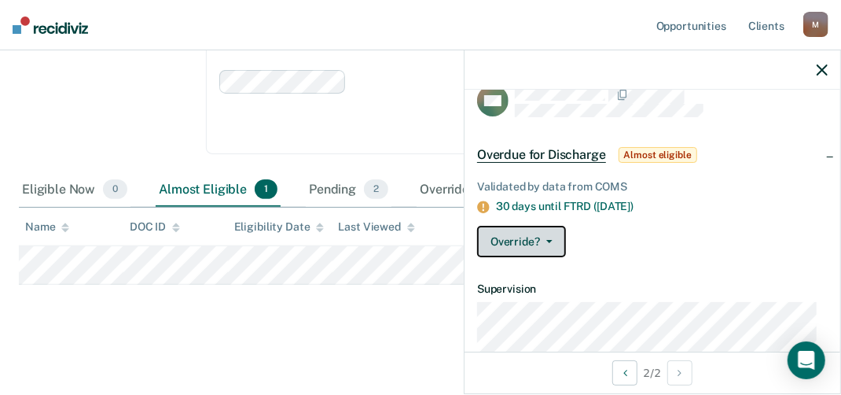
click at [542, 235] on button "Override?" at bounding box center [521, 241] width 89 height 31
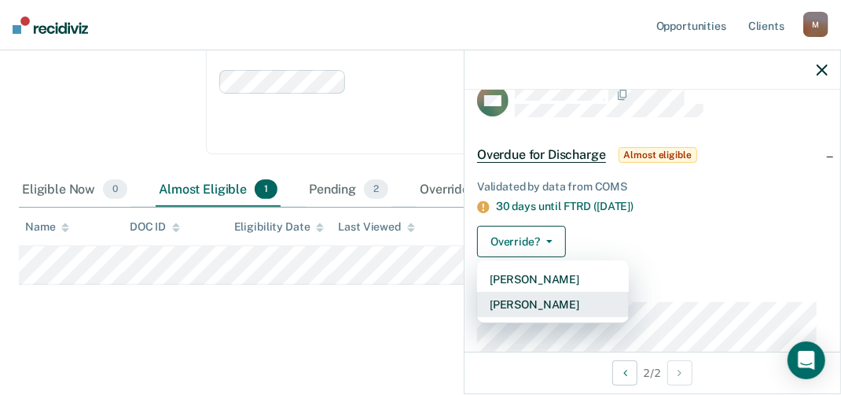
click at [537, 299] on button "[PERSON_NAME]" at bounding box center [553, 304] width 152 height 25
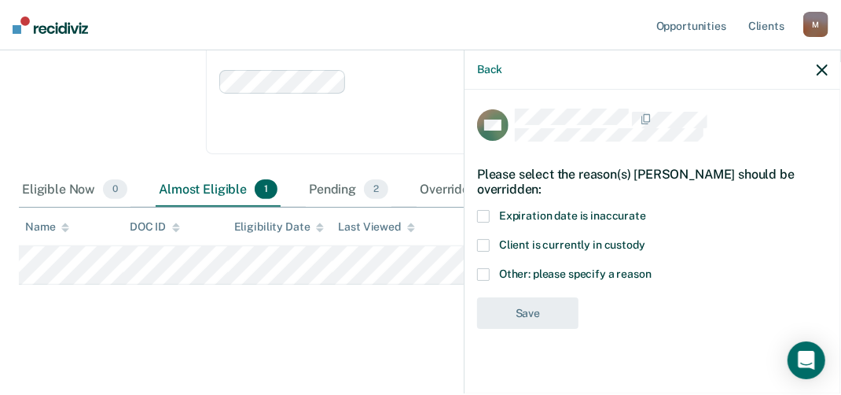
scroll to position [187, 0]
click at [491, 271] on label "Other: please specify a reason" at bounding box center [652, 276] width 351 height 17
click at [652, 268] on input "Other: please specify a reason" at bounding box center [652, 268] width 0 height 0
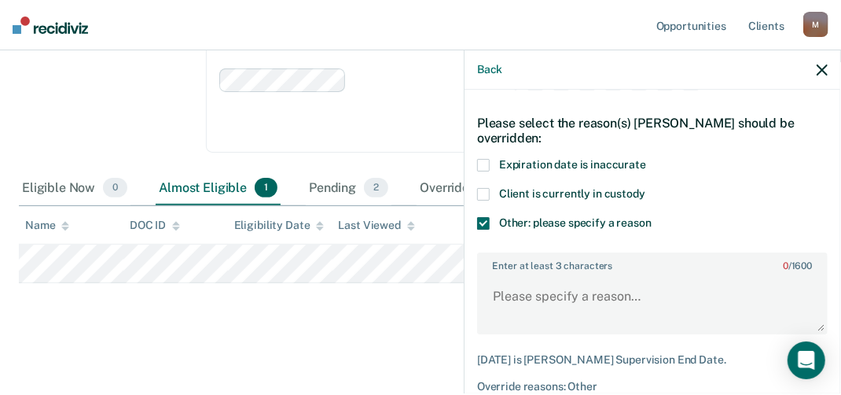
scroll to position [123, 0]
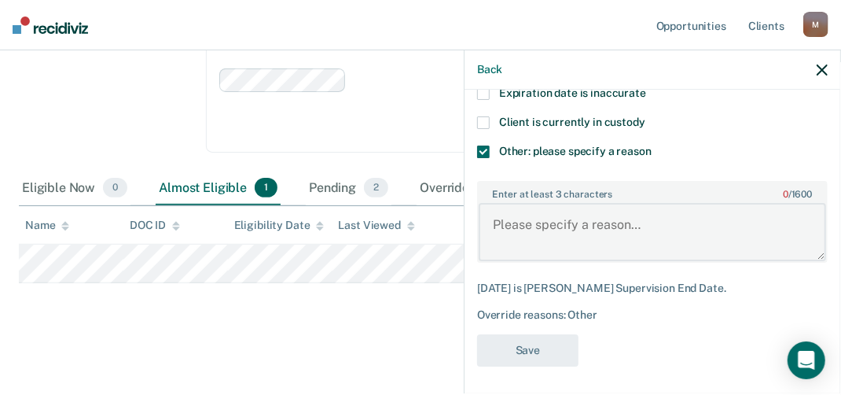
click at [506, 226] on textarea "Enter at least 3 characters 0 / 1600" at bounding box center [653, 232] width 348 height 58
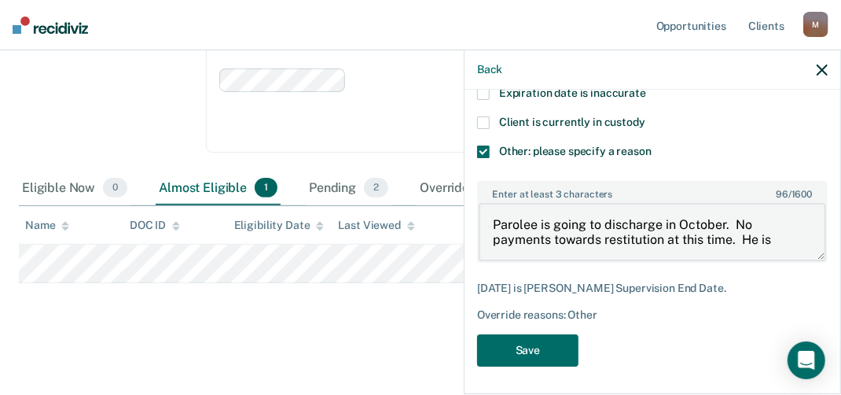
scroll to position [0, 0]
type textarea "Parolee is going to discharge in October. No payments towards restitution at th…"
click at [542, 341] on button "Save" at bounding box center [527, 350] width 101 height 32
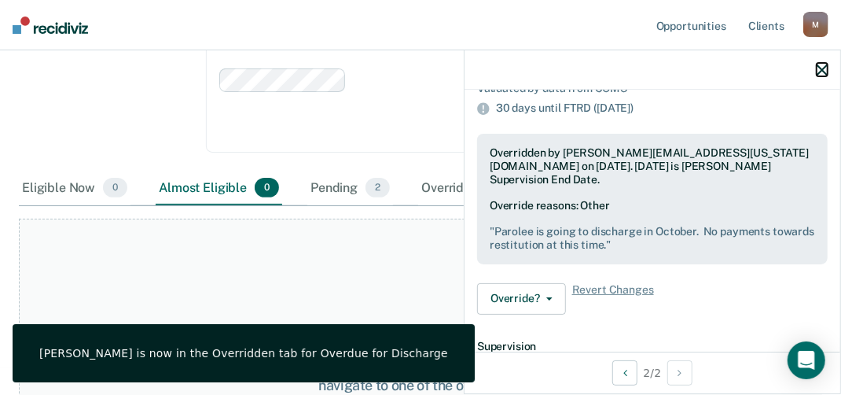
click at [822, 66] on icon "button" at bounding box center [822, 69] width 11 height 11
